Goal: Information Seeking & Learning: Learn about a topic

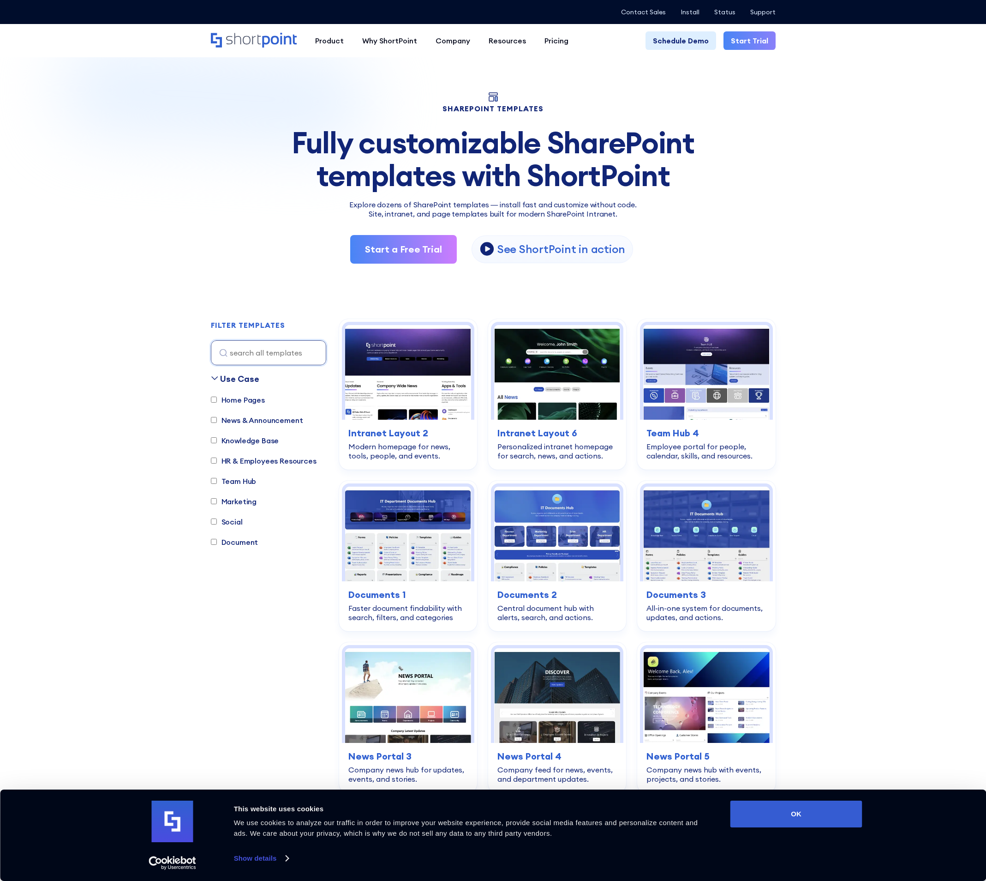
click at [119, 300] on img at bounding box center [332, 167] width 665 height 298
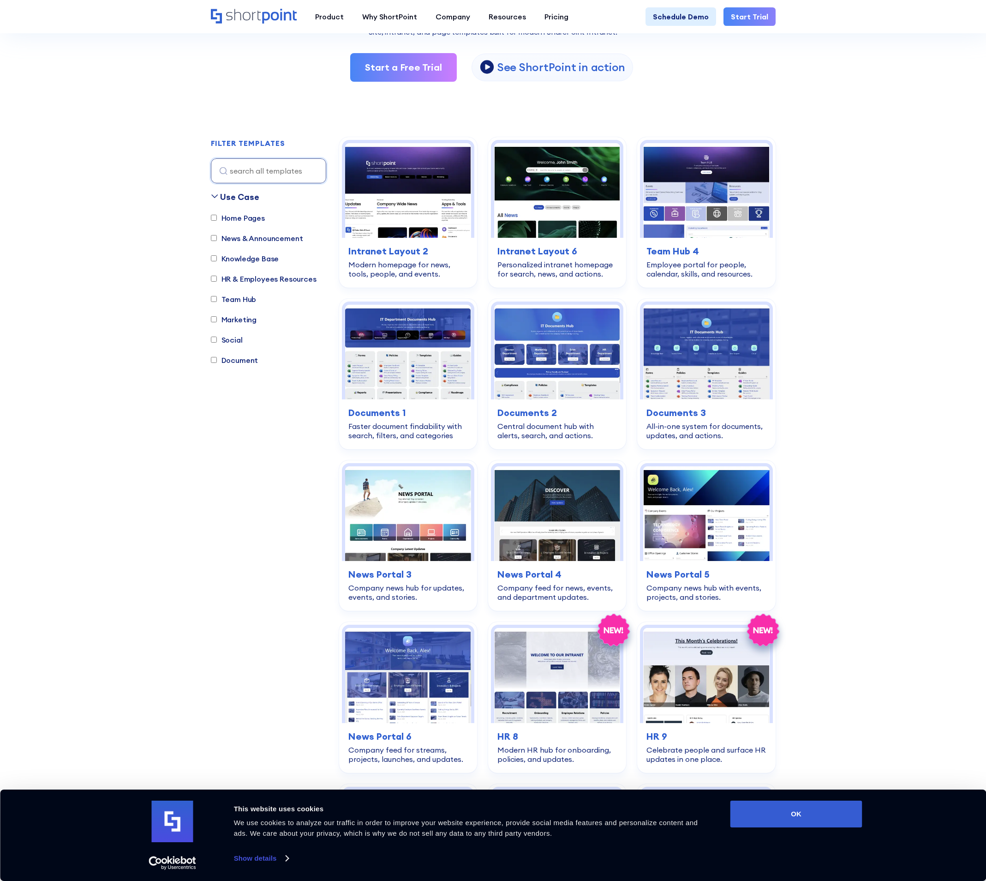
scroll to position [185, 0]
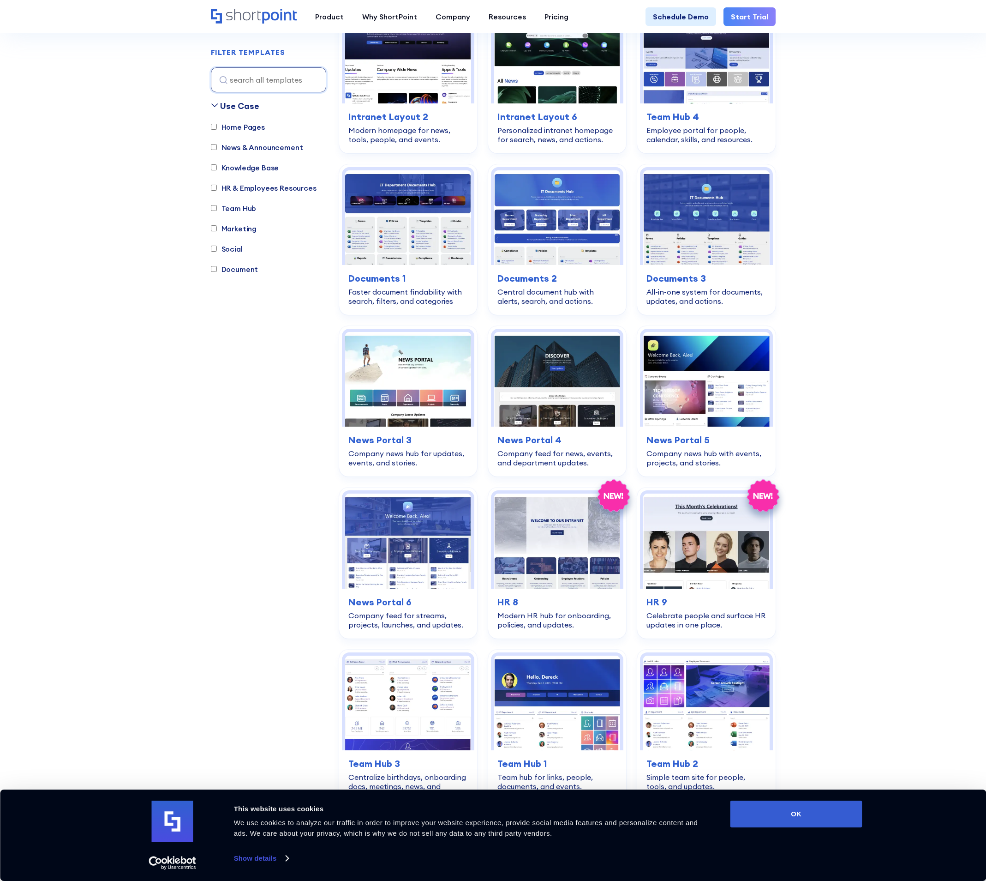
scroll to position [323, 0]
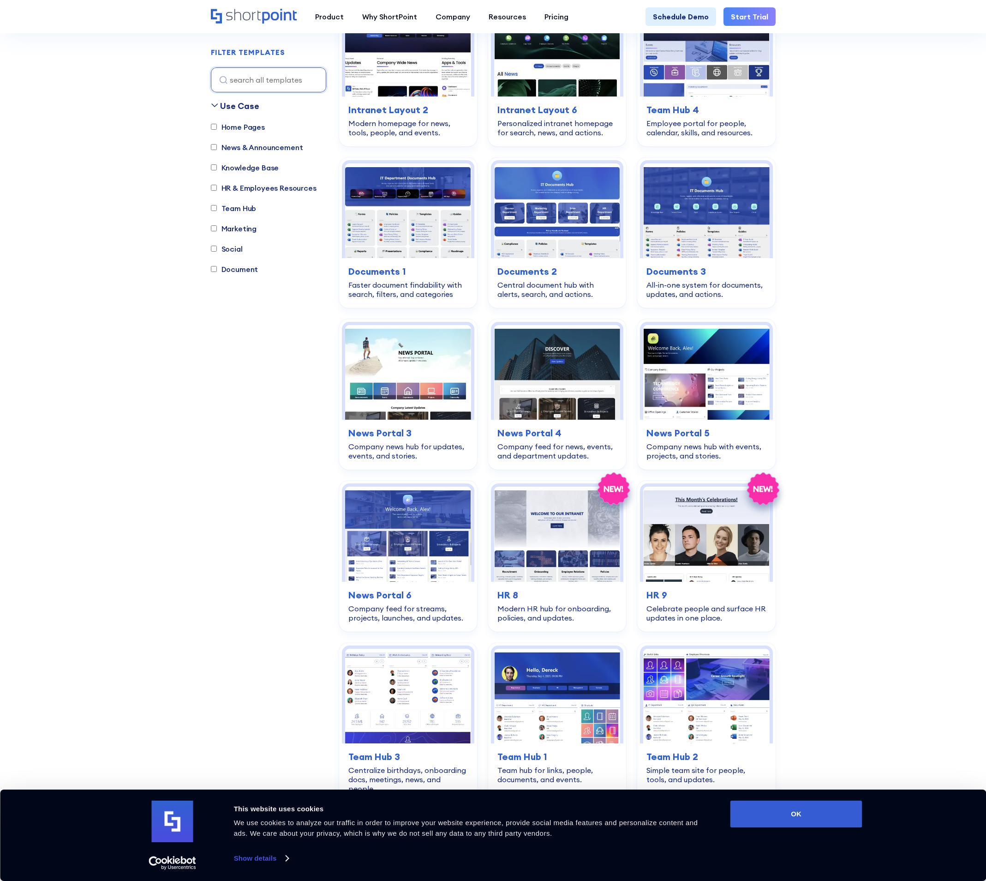
click at [240, 168] on label "Knowledge Base" at bounding box center [245, 167] width 68 height 11
click at [217, 168] on input "Knowledge Base" at bounding box center [214, 168] width 6 height 6
checkbox input "true"
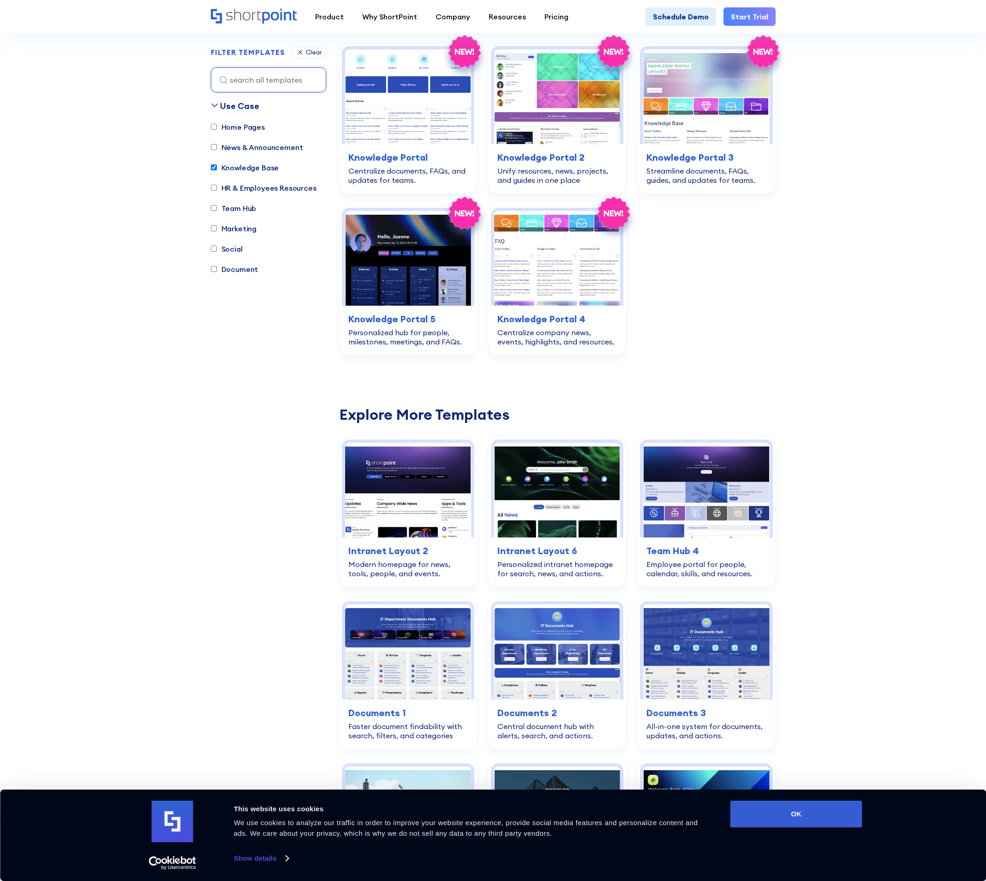
scroll to position [273, 0]
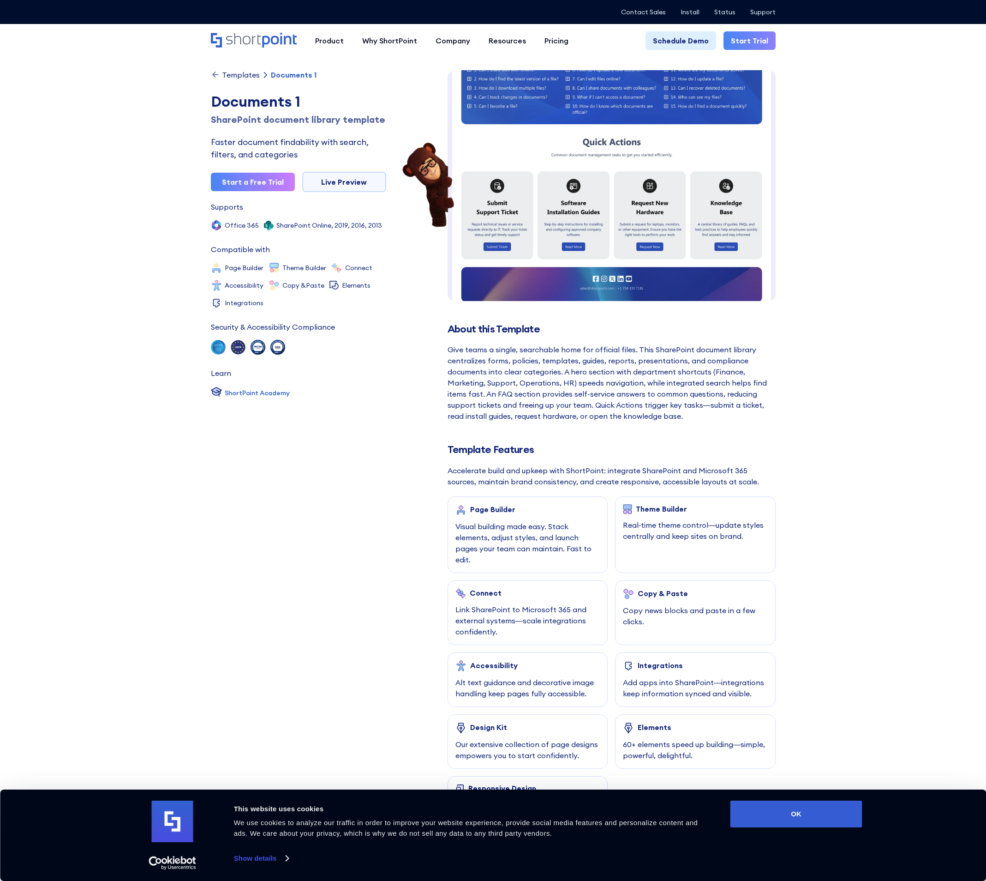
scroll to position [375, 0]
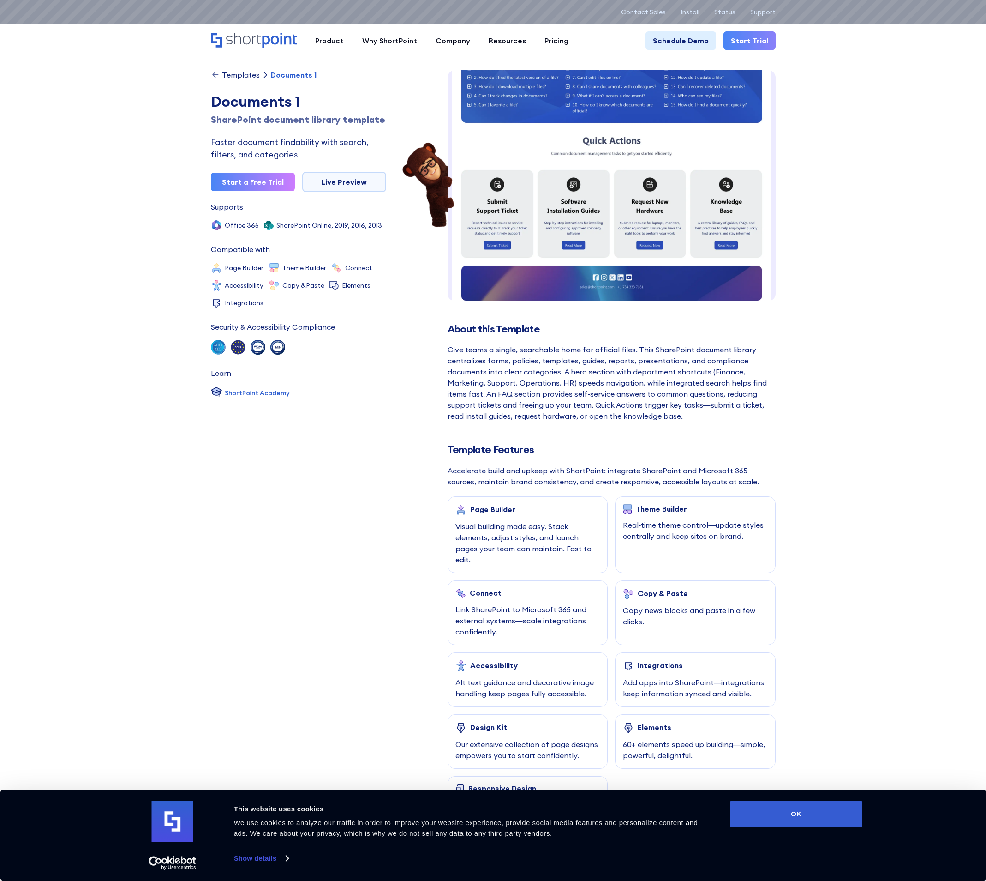
click at [833, 528] on section "Templates Documents 1 Documents 1 SharePoint document library template Faster d…" at bounding box center [493, 843] width 986 height 1651
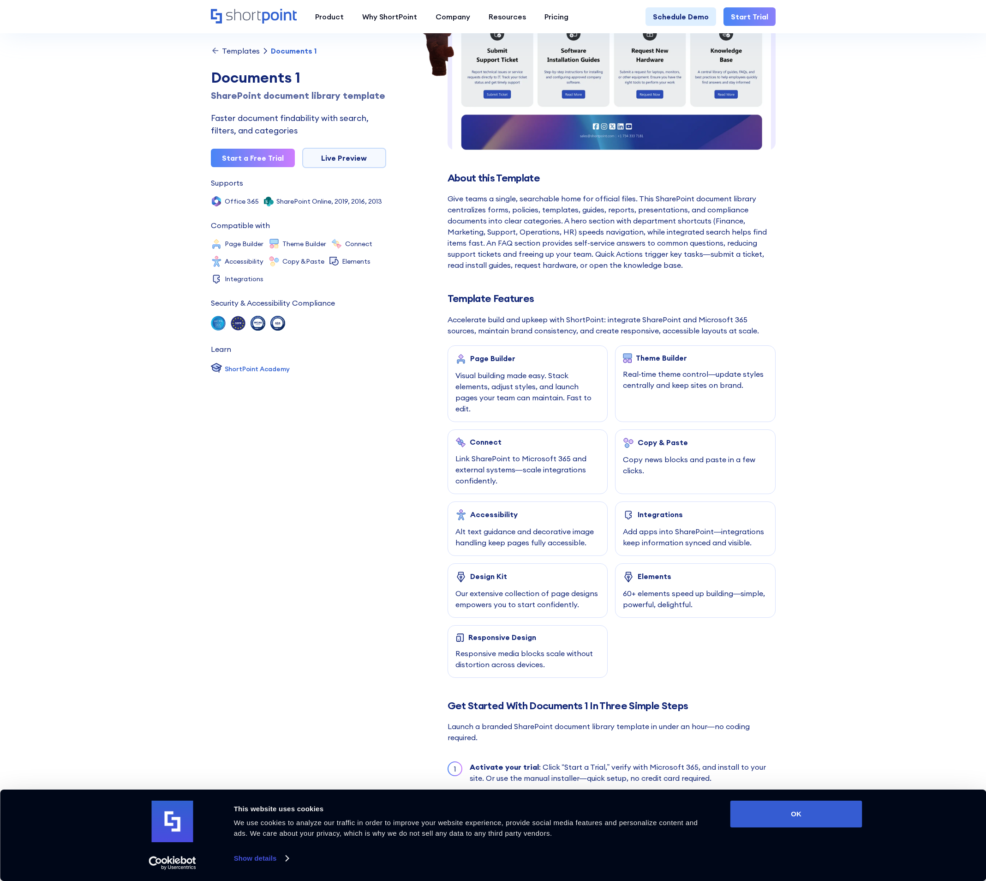
scroll to position [185, 0]
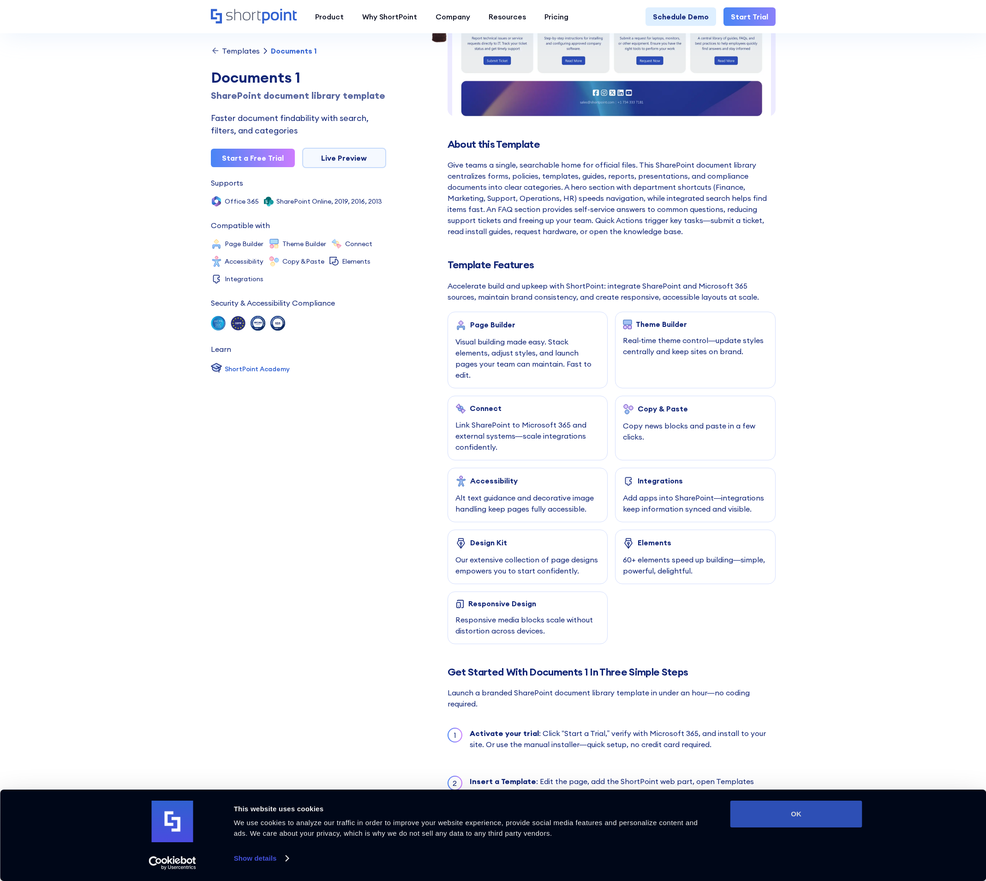
click at [783, 816] on button "OK" at bounding box center [797, 813] width 132 height 27
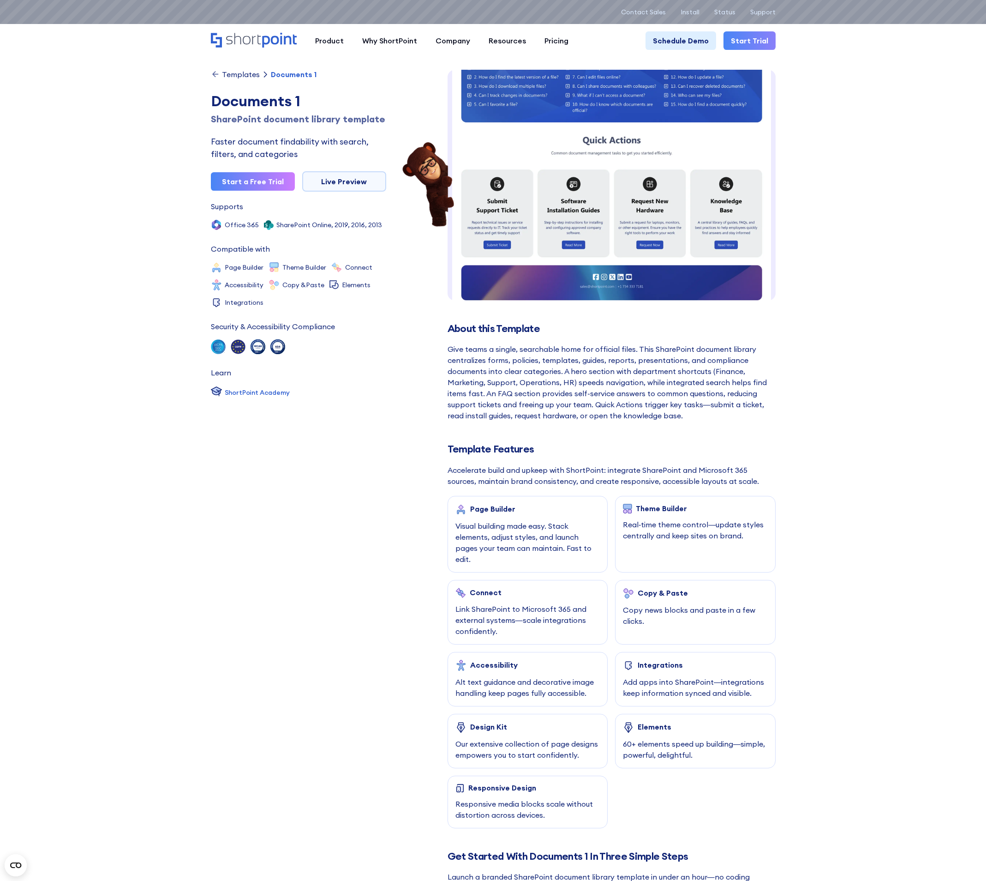
scroll to position [0, 0]
click at [340, 185] on link "Live Preview" at bounding box center [344, 182] width 84 height 20
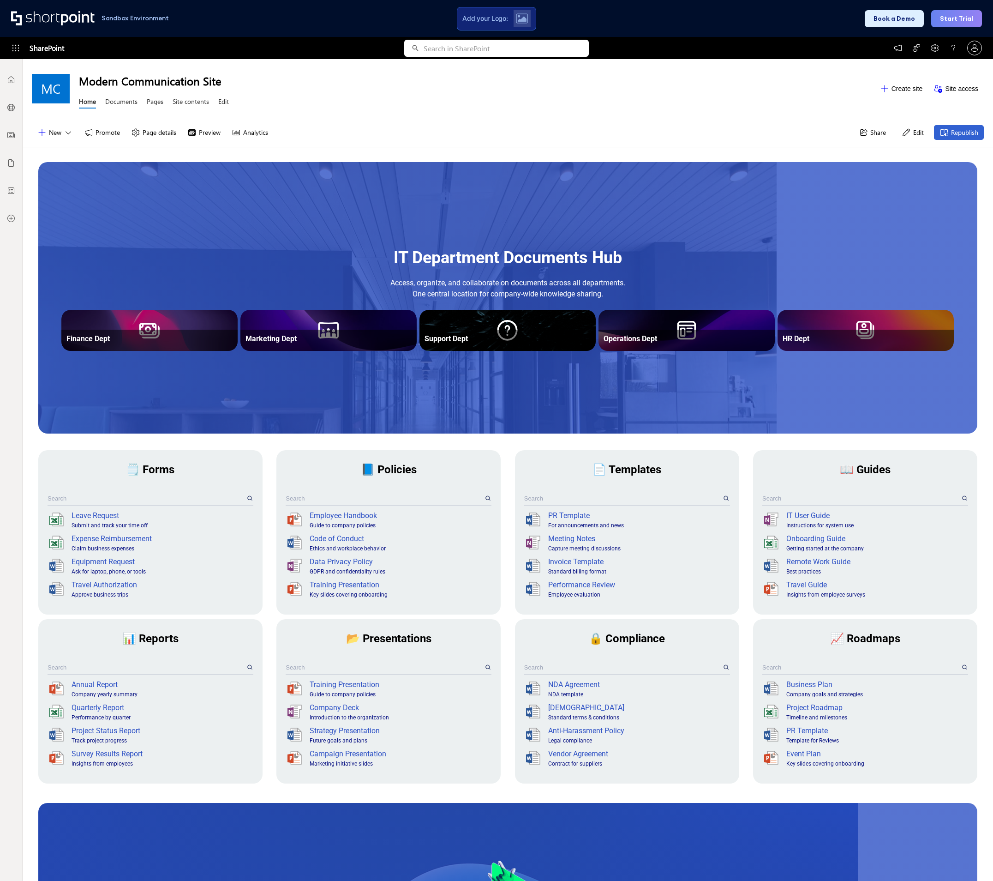
click at [438, 115] on div "MC Modern Communication Site Home Documents Pages Site contents Edit Create sit…" at bounding box center [508, 88] width 971 height 59
click at [936, 50] on icon at bounding box center [934, 48] width 7 height 8
click at [758, 89] on div "Modern Communication Site Home Documents Pages Site contents Edit" at bounding box center [477, 88] width 796 height 45
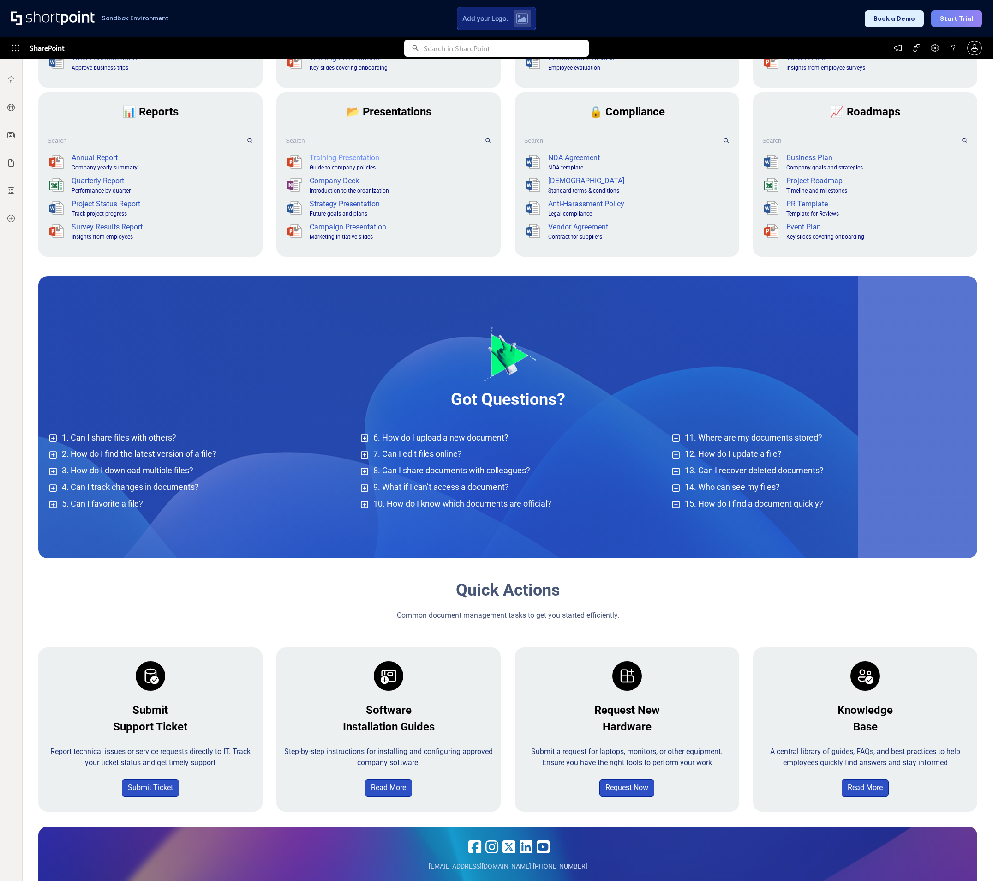
scroll to position [554, 0]
